Goal: Task Accomplishment & Management: Manage account settings

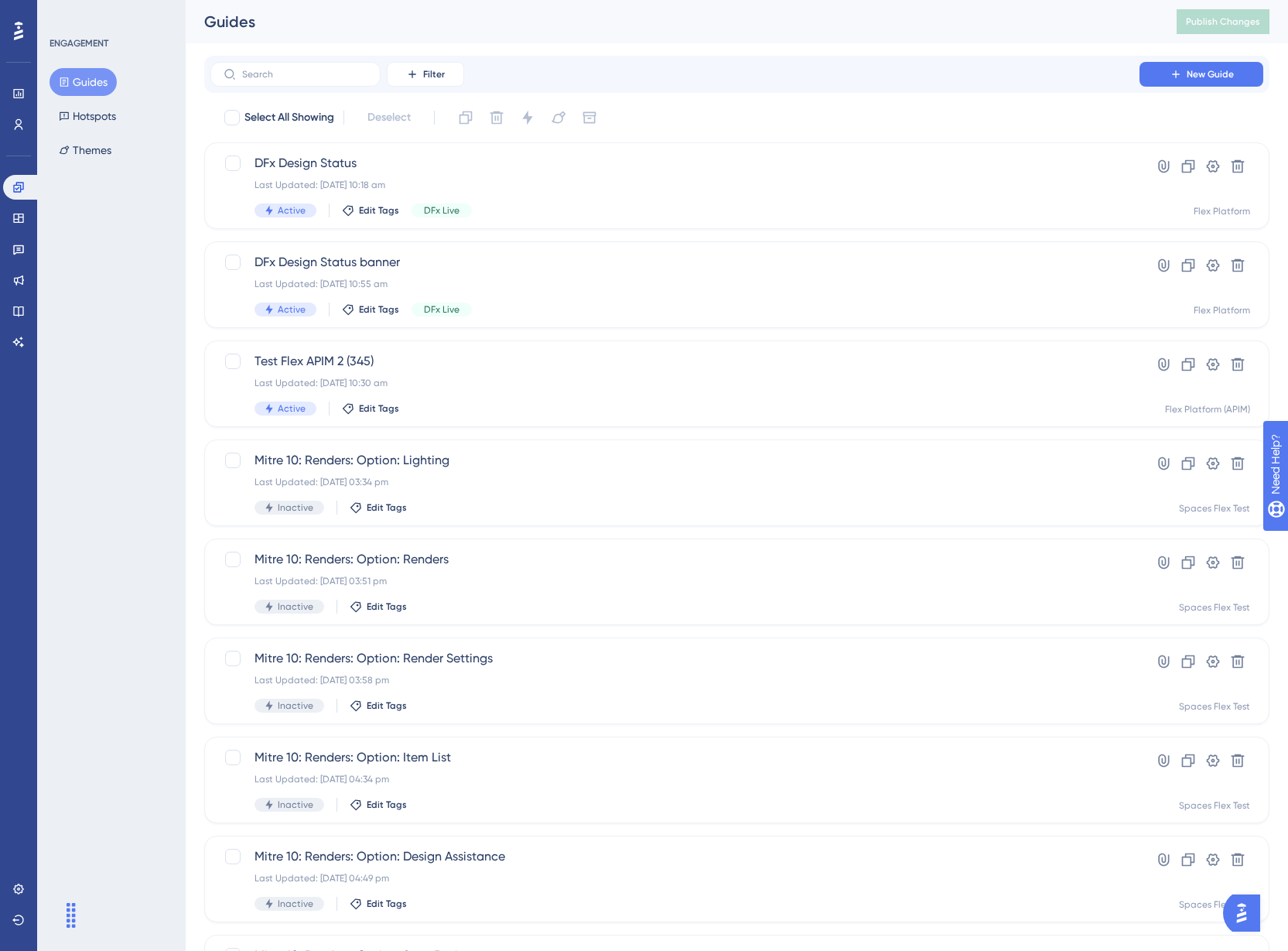
click at [94, 292] on div "ENGAGEMENT Guides Hotspots Themes" at bounding box center [111, 475] width 149 height 951
click at [129, 349] on div "ENGAGEMENT Guides Hotspots Themes" at bounding box center [111, 475] width 149 height 951
click at [562, 187] on div "Last Updated: 11 Aug 2025 10:18 am" at bounding box center [675, 184] width 840 height 12
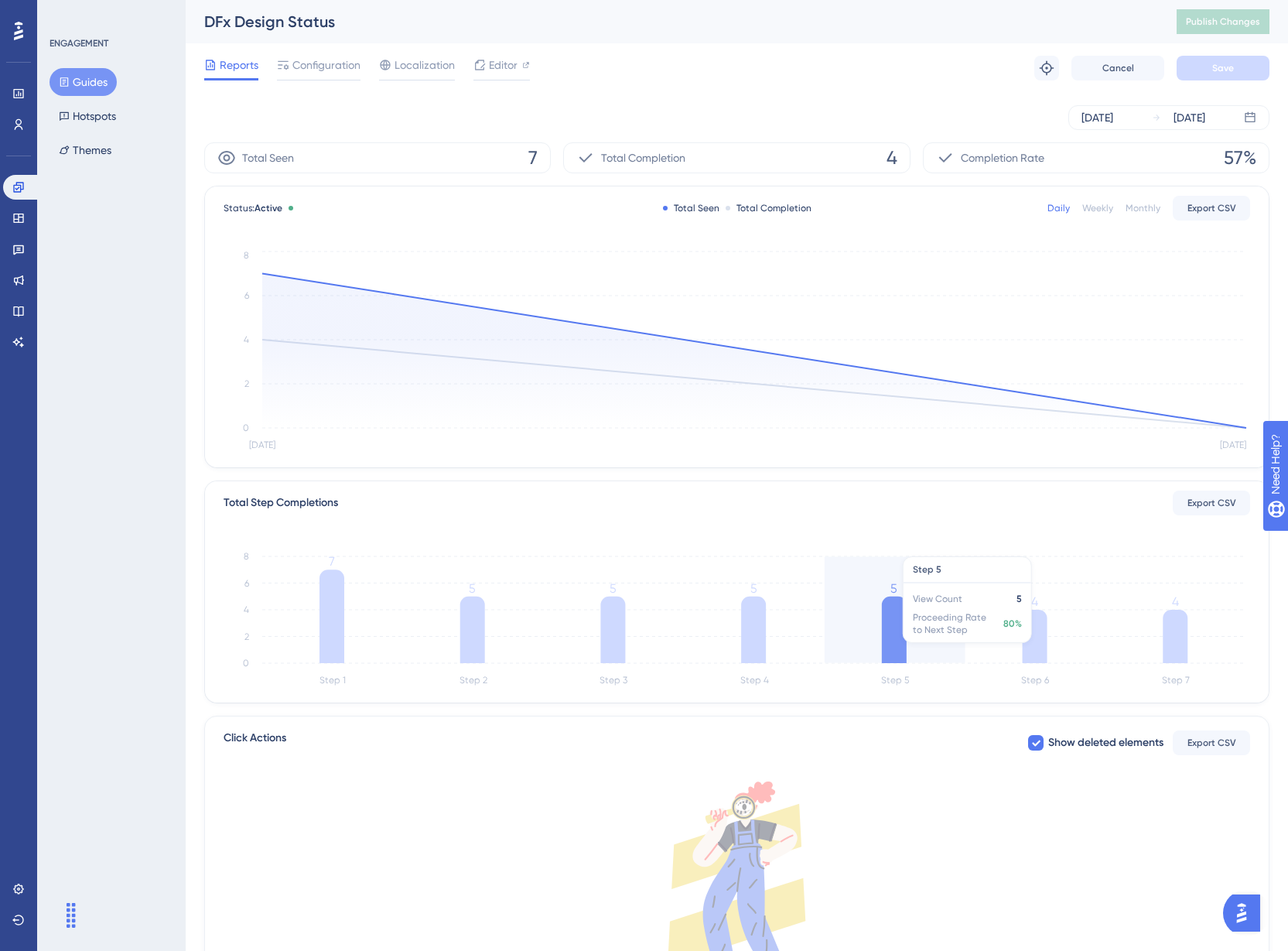
click at [926, 651] on icon "Step 1 Step 2 Step 3 Step 4 Step 5 Step 6 Step 7 0 2 4 6 8 7 5 5 5 5 4 4" at bounding box center [736, 617] width 1026 height 148
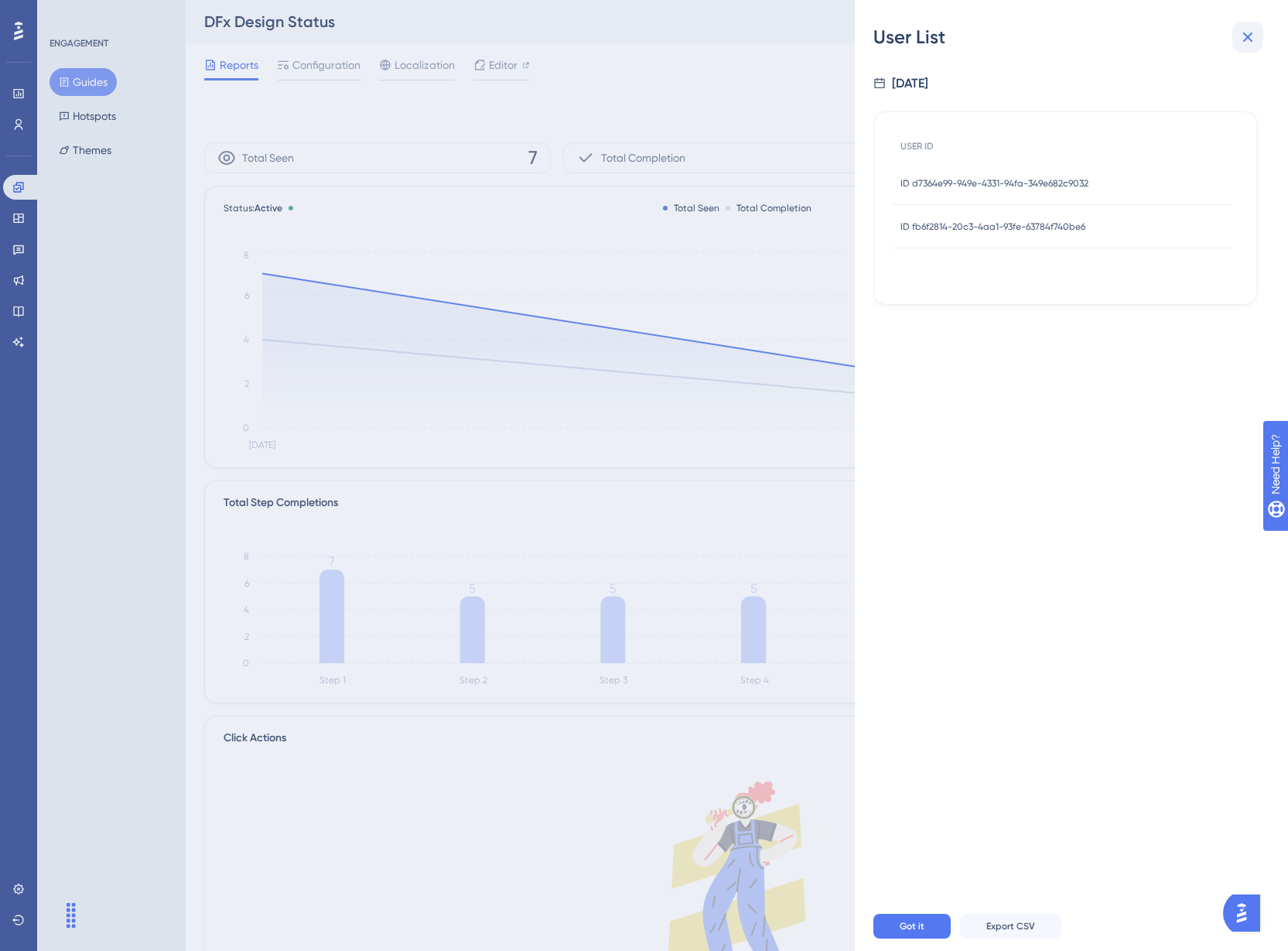
click at [1238, 41] on icon at bounding box center [1247, 37] width 18 height 18
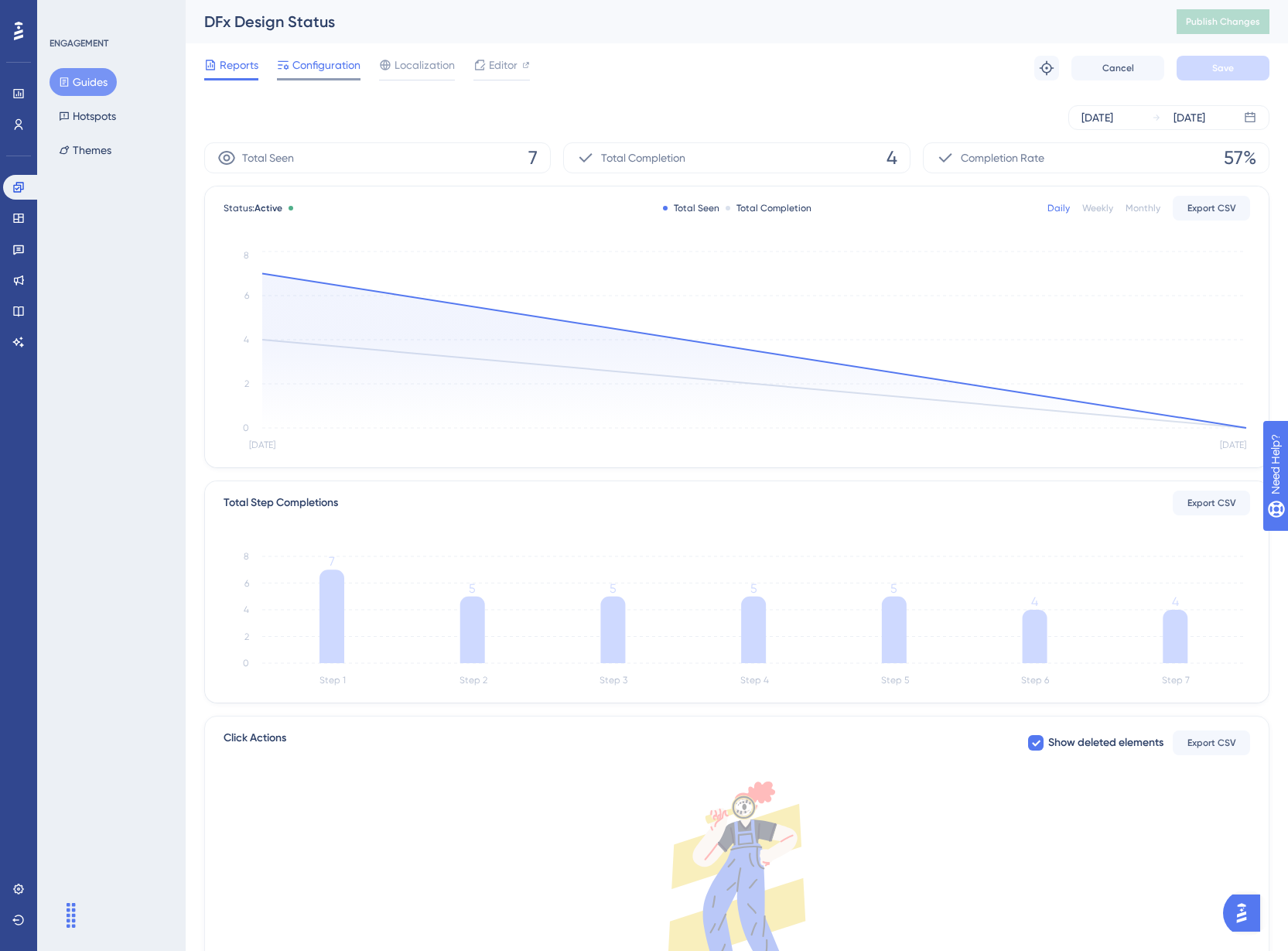
click at [329, 70] on span "Configuration" at bounding box center [326, 64] width 68 height 18
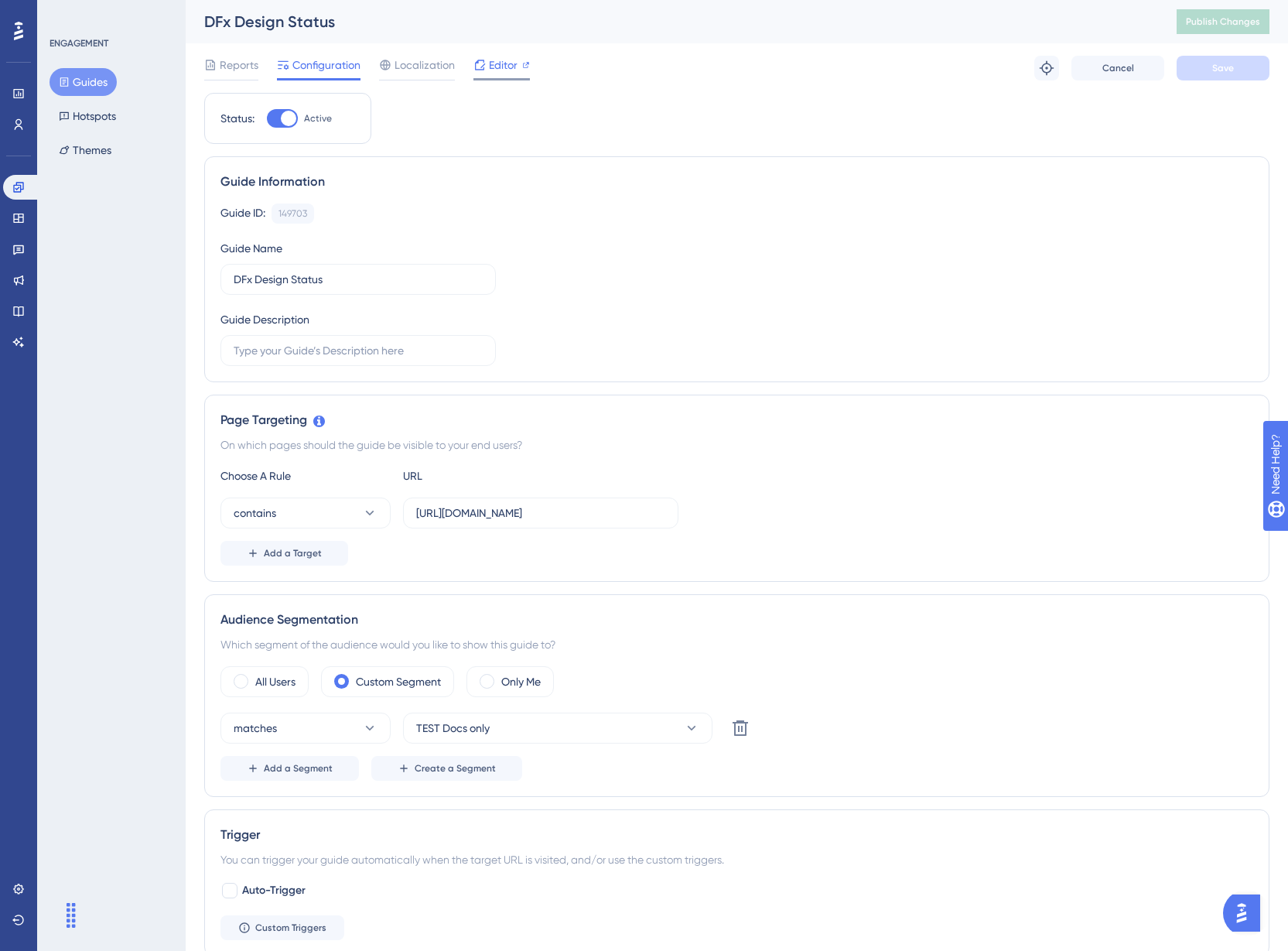
click at [495, 70] on span "Editor" at bounding box center [503, 64] width 29 height 18
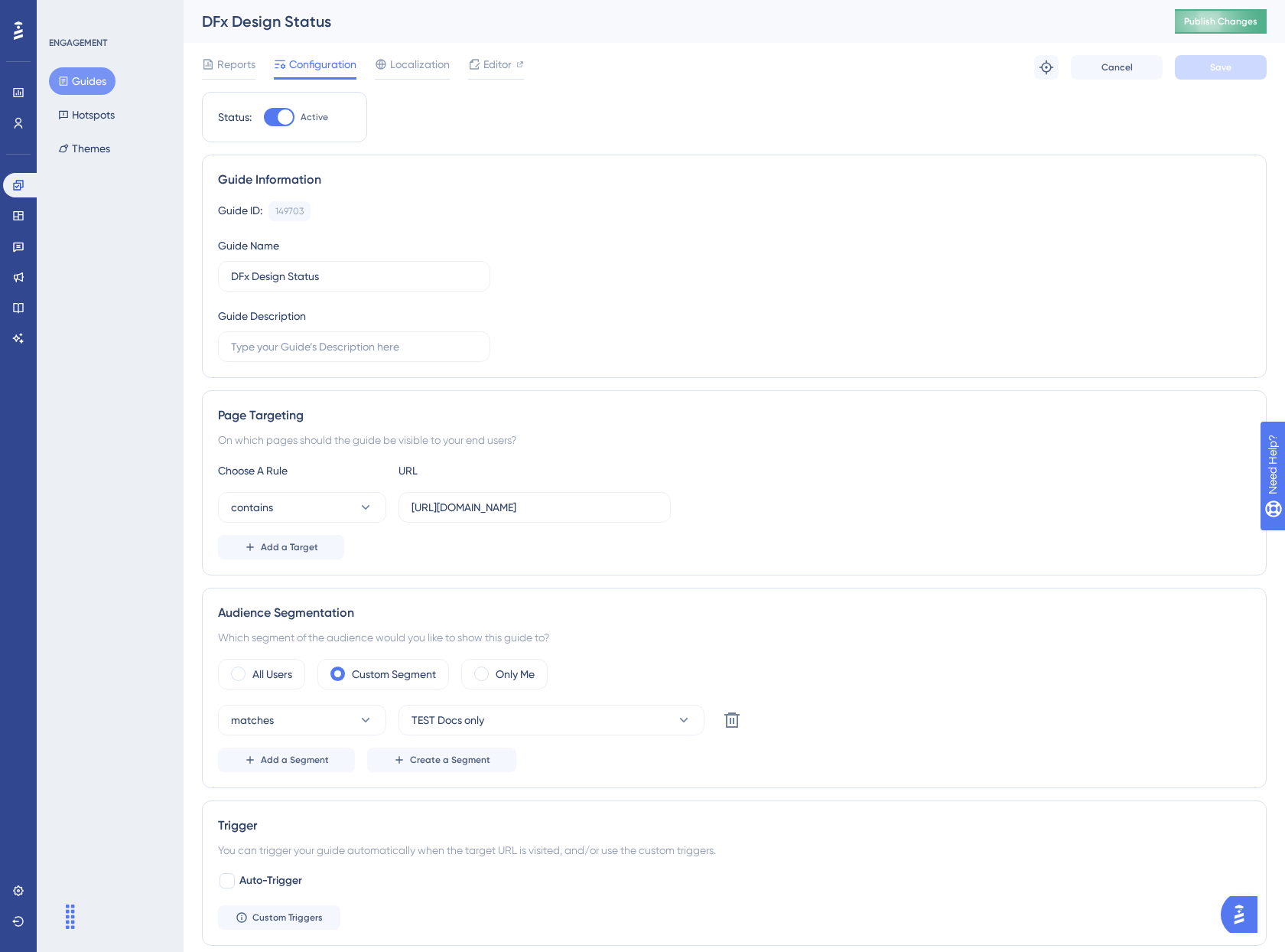
click at [1206, 22] on span "Publish Changes" at bounding box center [1221, 21] width 73 height 12
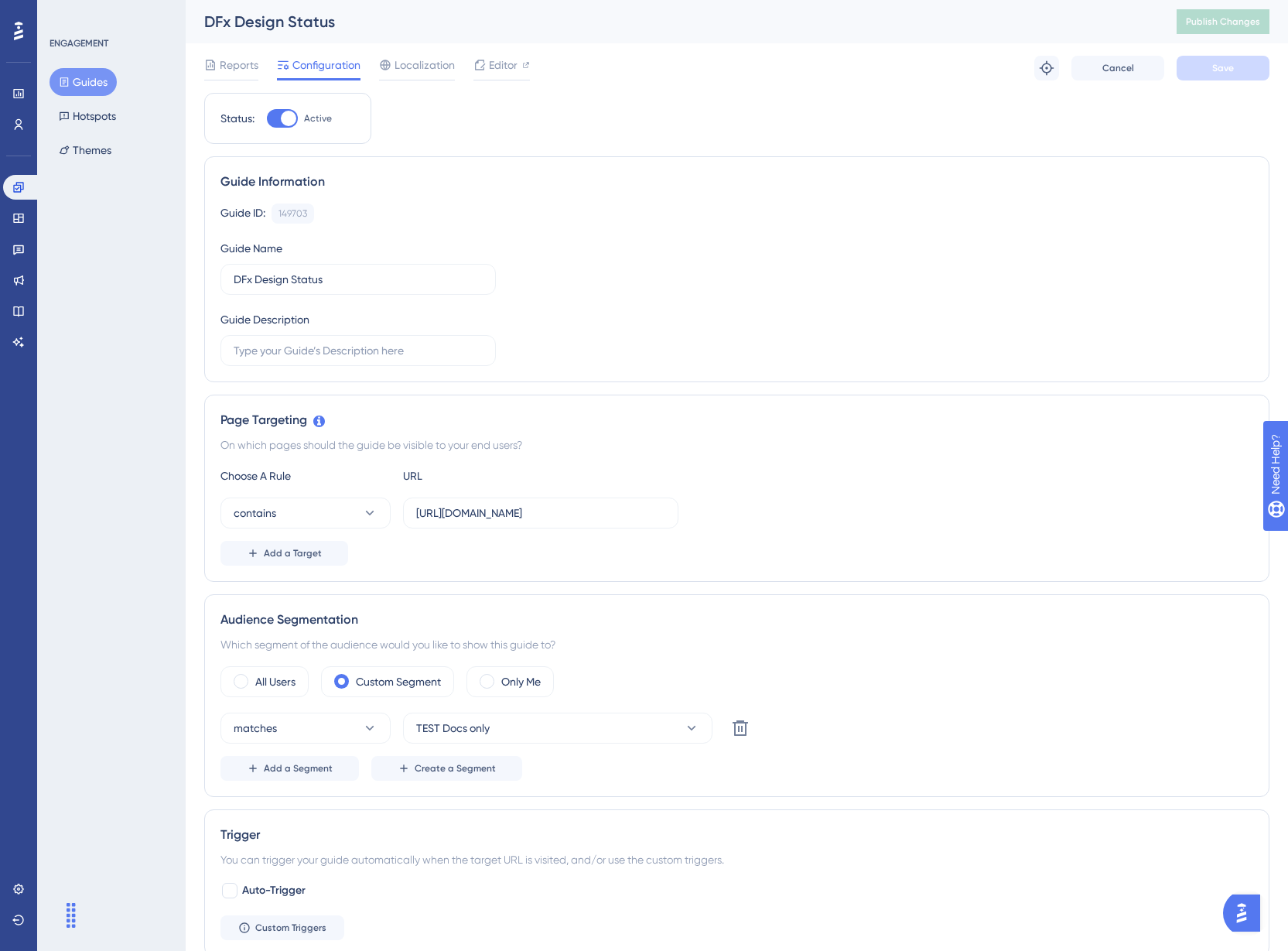
click at [90, 75] on button "Guides" at bounding box center [84, 82] width 67 height 28
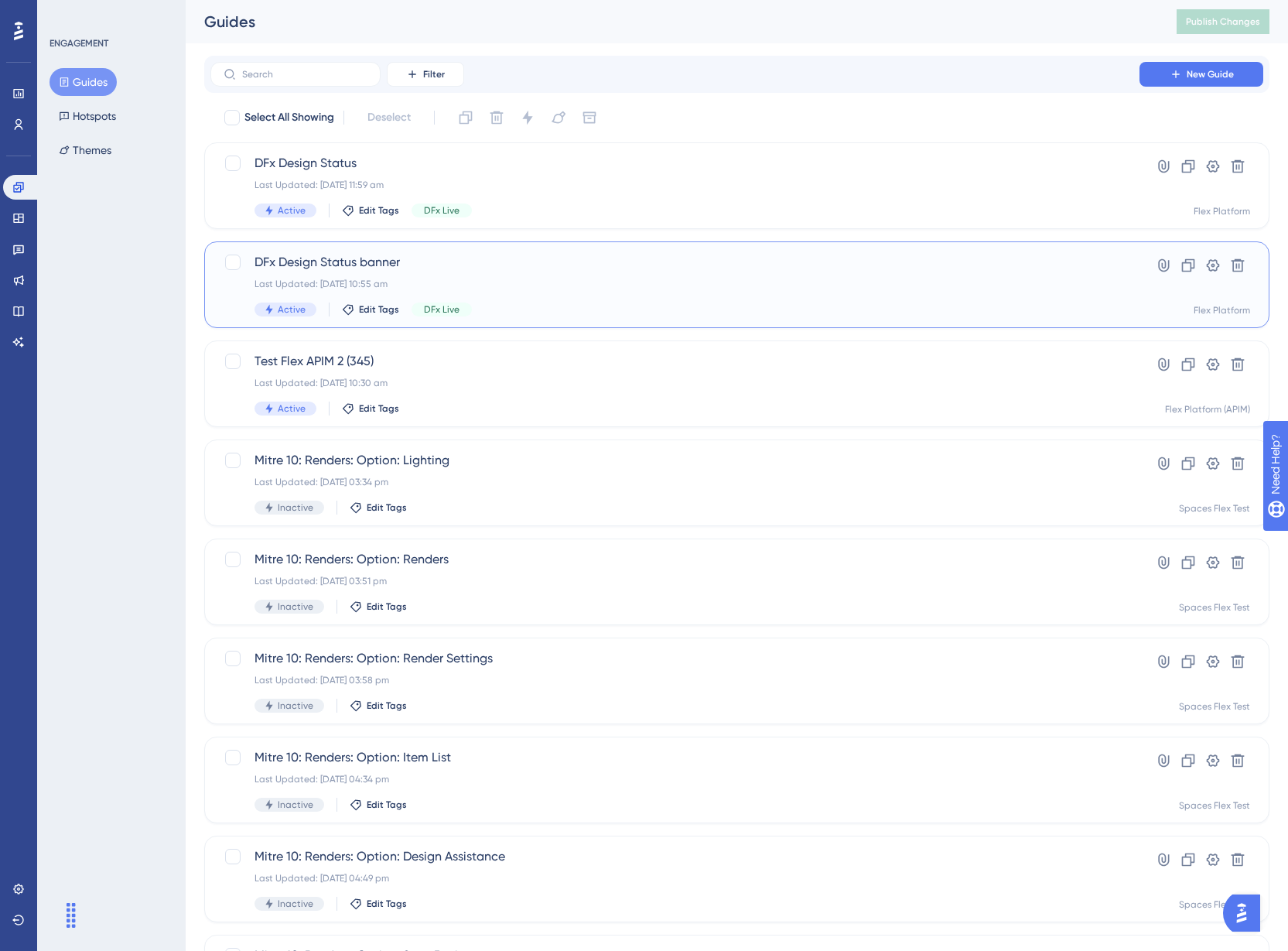
click at [667, 264] on span "DFx Design Status banner" at bounding box center [675, 262] width 840 height 18
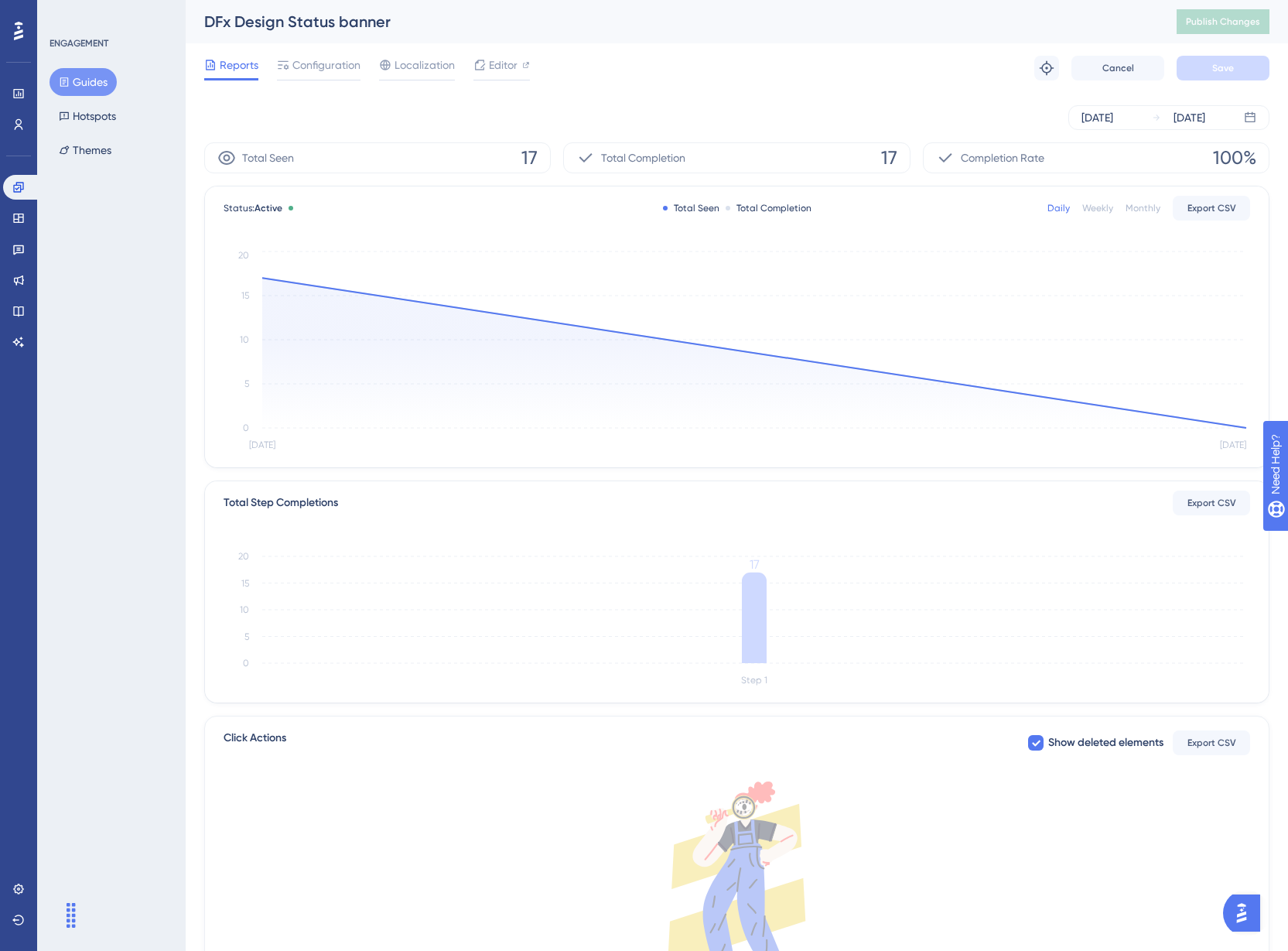
click at [364, 69] on div "Reports Configuration Localization Editor" at bounding box center [366, 68] width 325 height 25
click at [326, 72] on span "Configuration" at bounding box center [326, 64] width 68 height 18
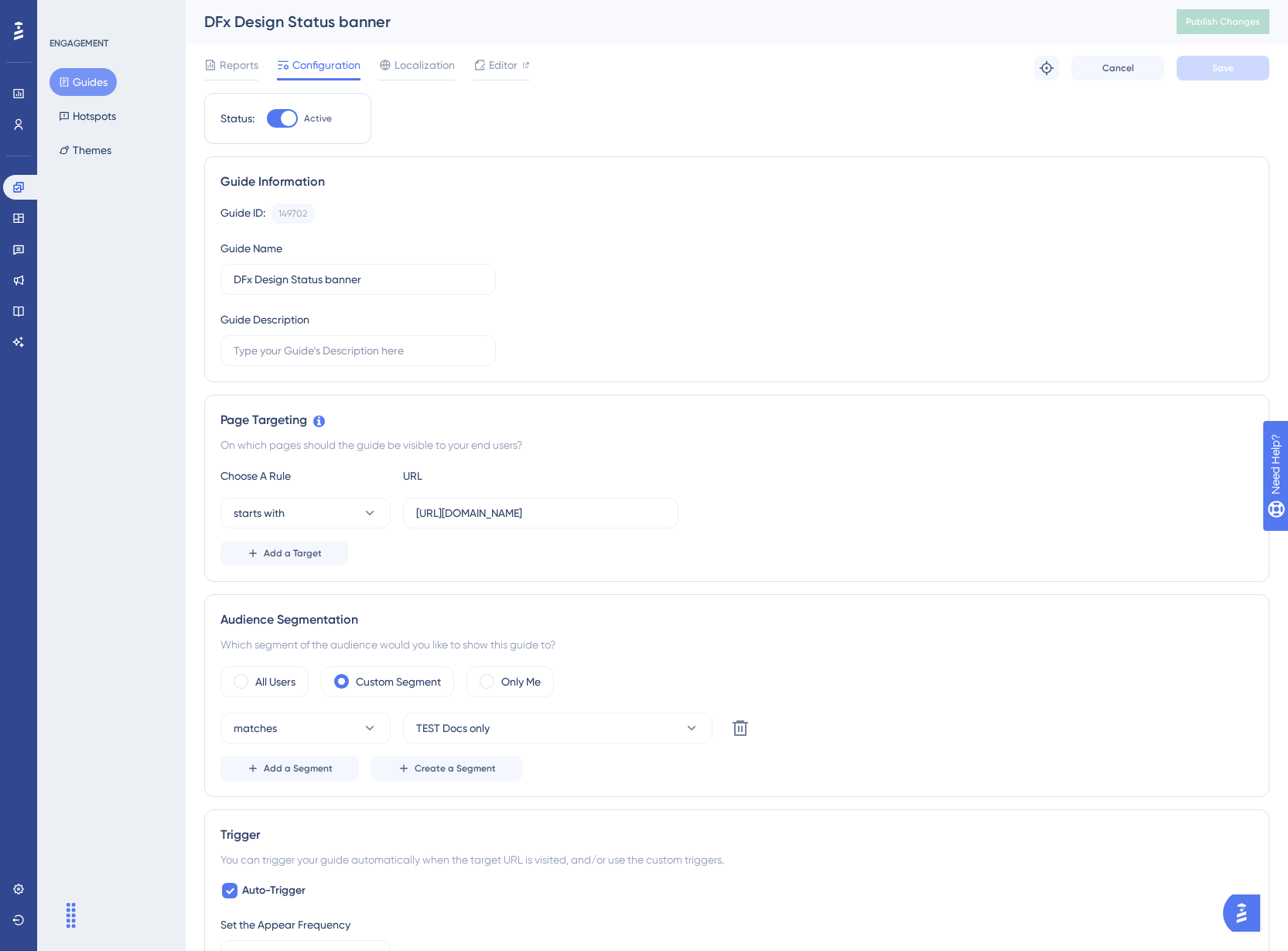
click at [96, 72] on button "Guides" at bounding box center [84, 82] width 67 height 28
